Goal: Task Accomplishment & Management: Manage account settings

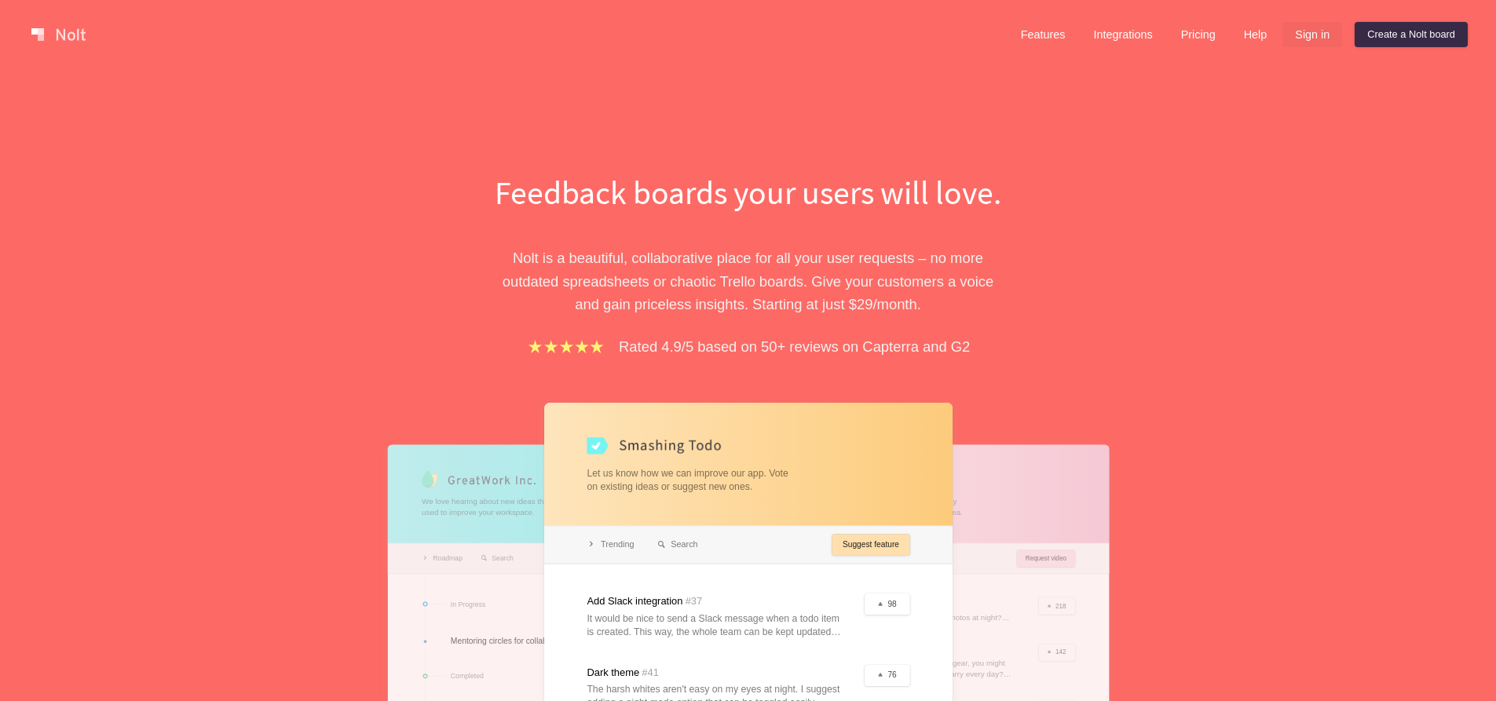
click at [1304, 33] on link "Sign in" at bounding box center [1312, 34] width 60 height 25
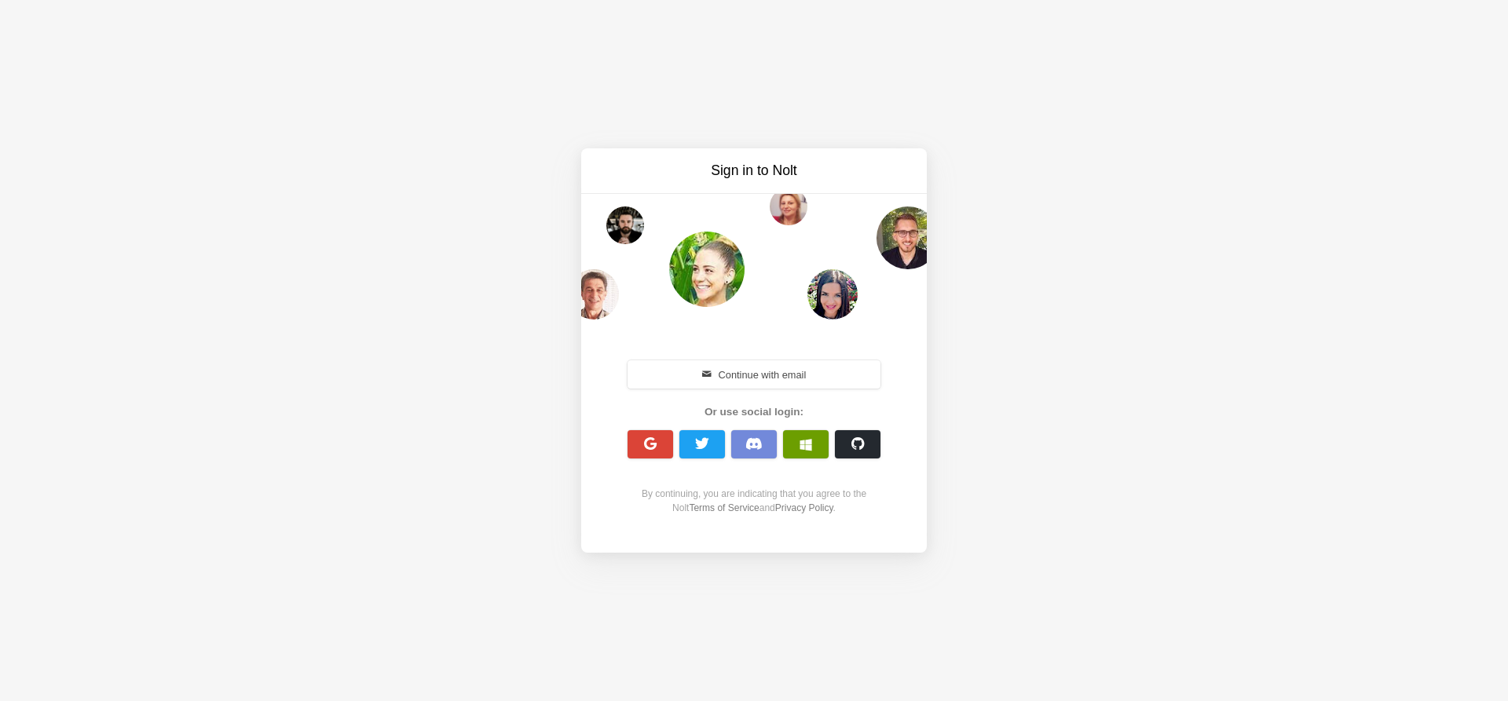
click at [792, 445] on button "button" at bounding box center [806, 444] width 46 height 28
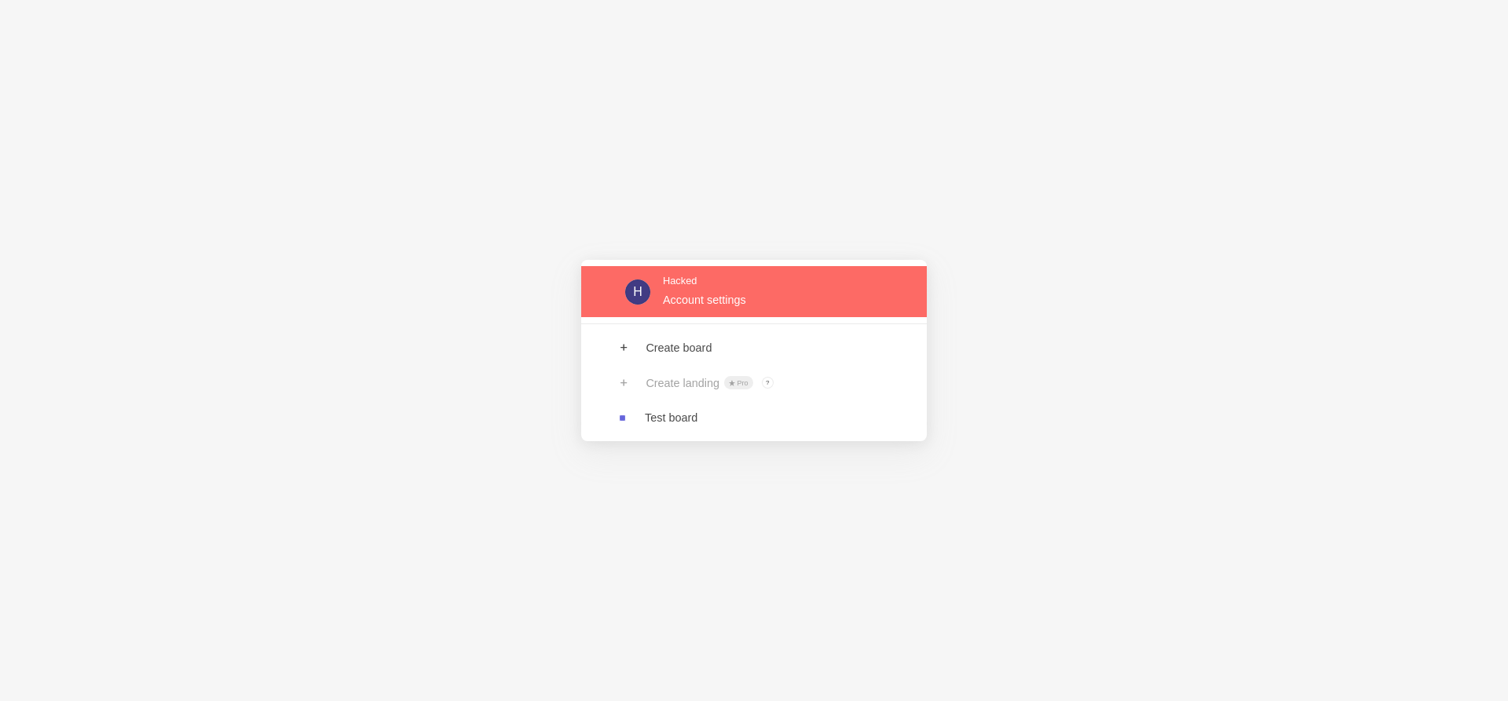
click at [712, 302] on link at bounding box center [754, 291] width 346 height 51
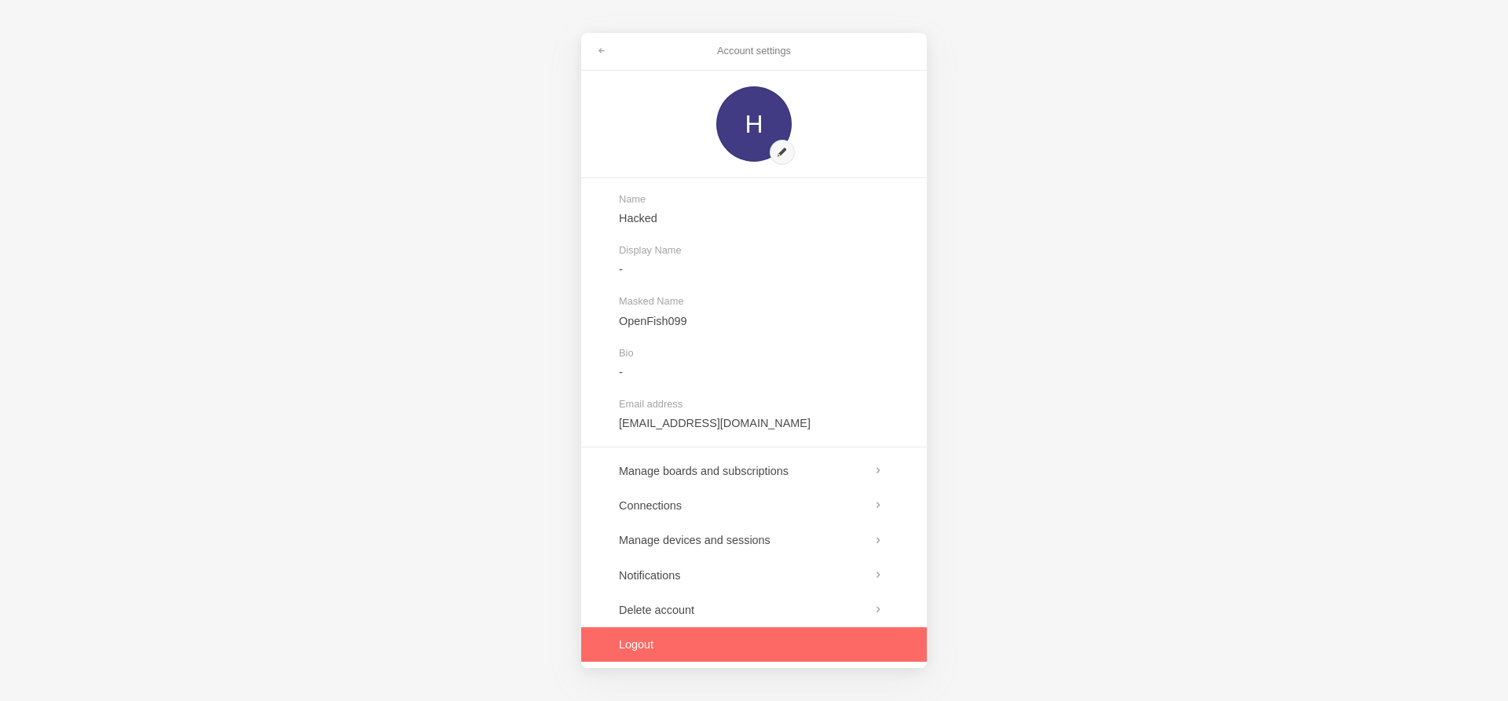
click at [636, 634] on link at bounding box center [754, 644] width 346 height 35
